Goal: Find specific page/section: Find specific page/section

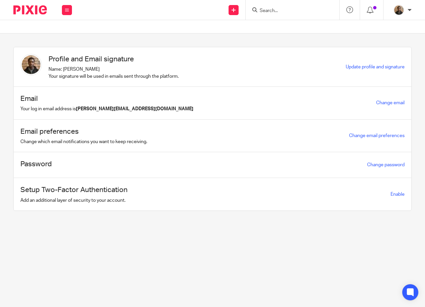
drag, startPoint x: 262, startPoint y: 11, endPoint x: 261, endPoint y: 7, distance: 4.1
click at [262, 11] on input "Search" at bounding box center [289, 11] width 60 height 6
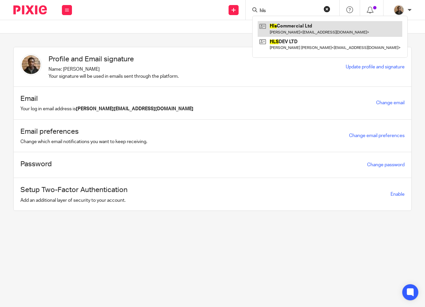
type input "hls"
click at [291, 27] on link at bounding box center [330, 28] width 145 height 15
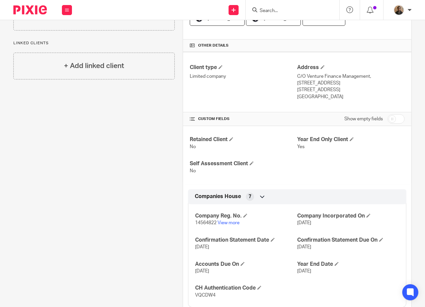
scroll to position [167, 0]
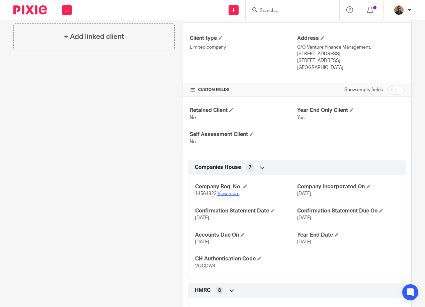
click at [227, 193] on link "View more" at bounding box center [229, 193] width 22 height 5
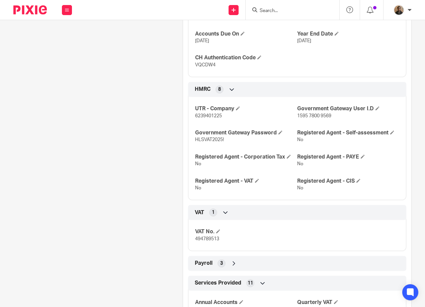
scroll to position [402, 0]
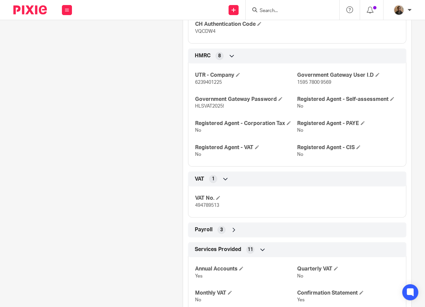
click at [223, 182] on icon at bounding box center [225, 178] width 7 height 7
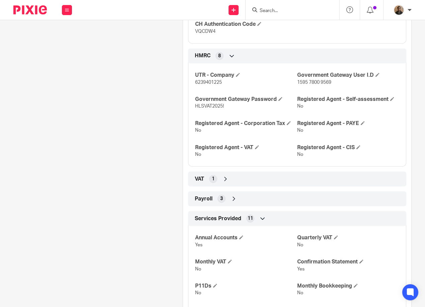
click at [223, 179] on icon at bounding box center [225, 178] width 7 height 7
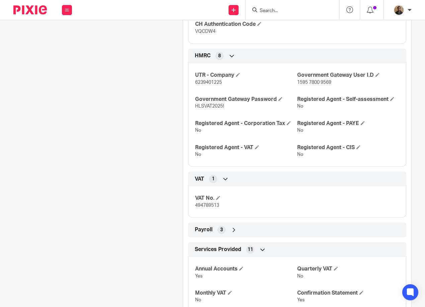
click at [226, 232] on div "Payroll 3" at bounding box center [297, 229] width 208 height 11
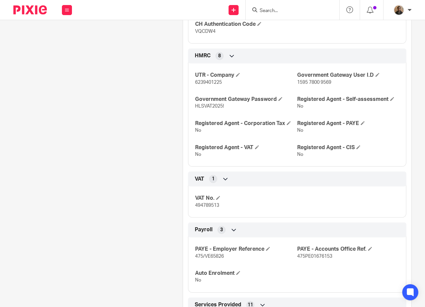
click at [231, 229] on icon at bounding box center [234, 229] width 7 height 7
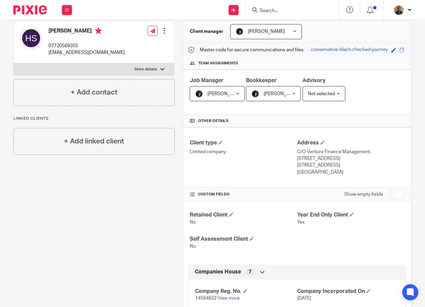
scroll to position [0, 0]
